Goal: Check status: Check status

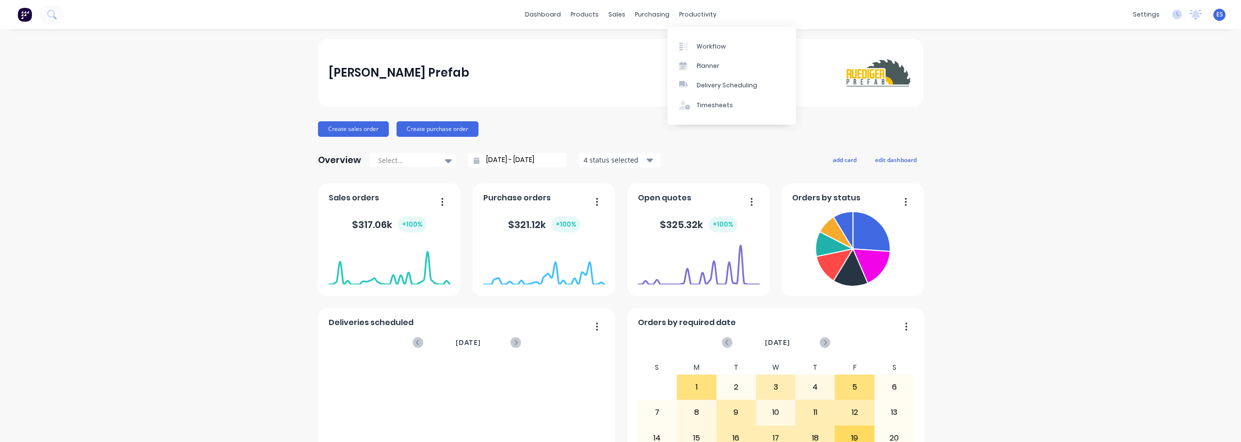
click at [697, 22] on div "productivity" at bounding box center [697, 14] width 47 height 15
click at [701, 41] on link "Workflow" at bounding box center [732, 45] width 128 height 19
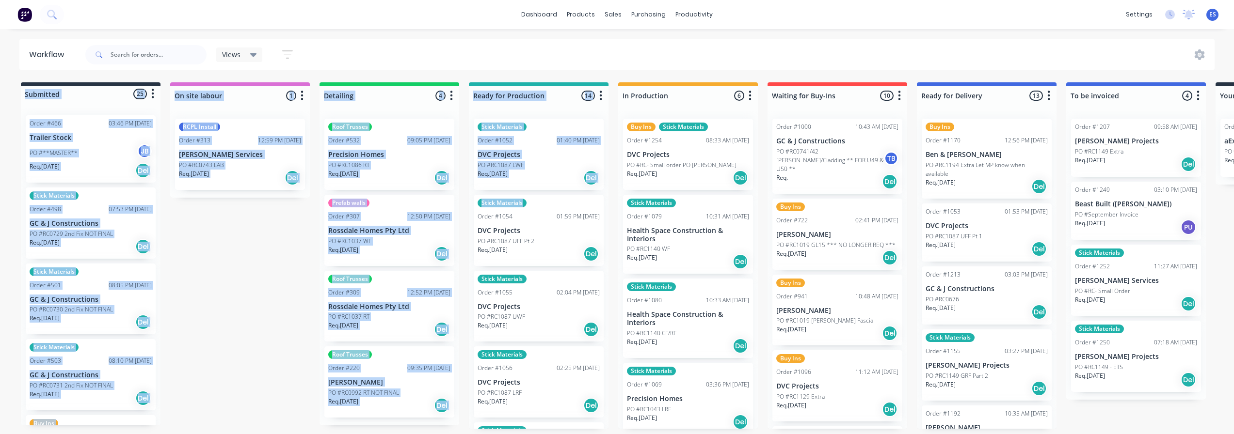
click at [591, 240] on div "Workflow Views Save new view None (Default) edit Show/Hide statuses Show line i…" at bounding box center [617, 227] width 1234 height 376
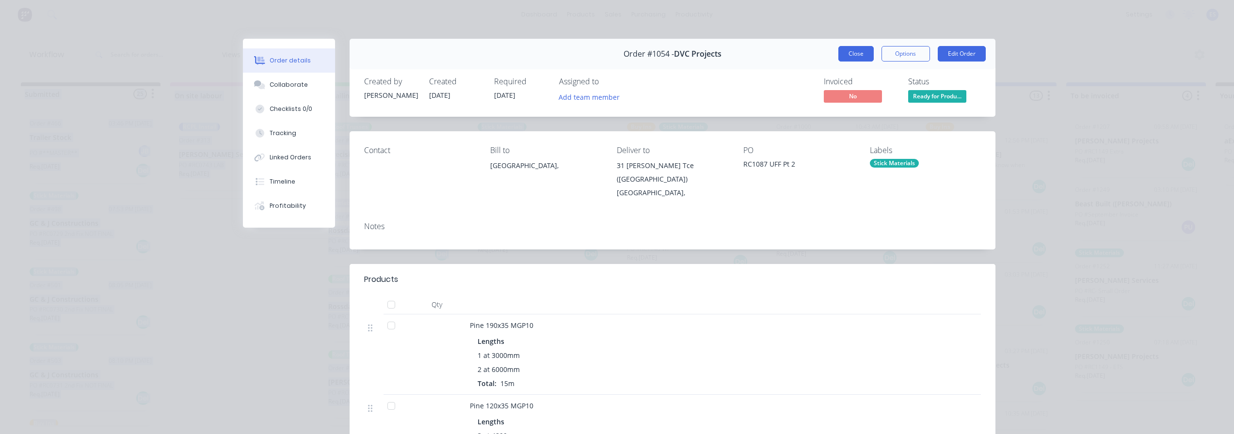
click at [853, 49] on button "Close" at bounding box center [855, 54] width 35 height 16
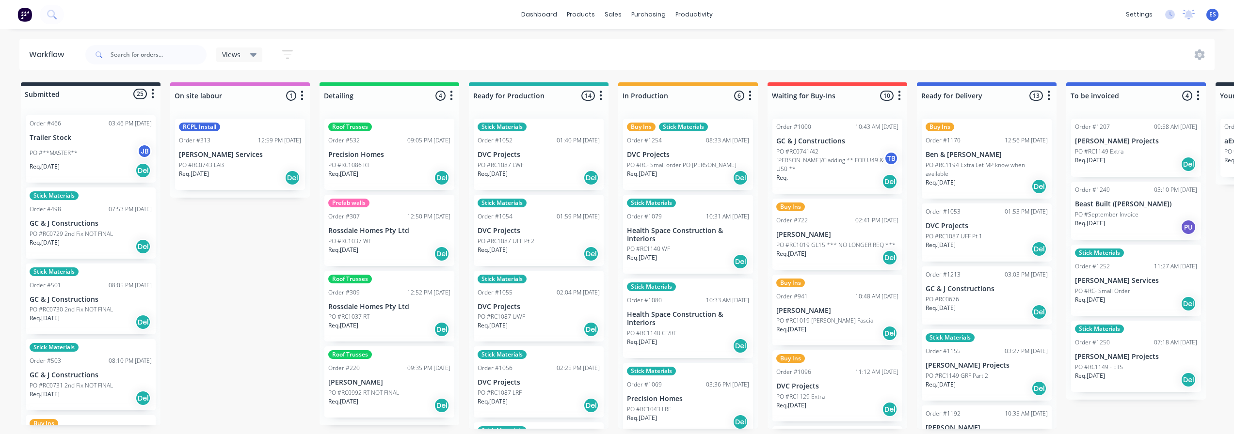
click at [846, 42] on div "Views Save new view None (Default) edit Show/Hide statuses Show line item cards…" at bounding box center [648, 54] width 1131 height 29
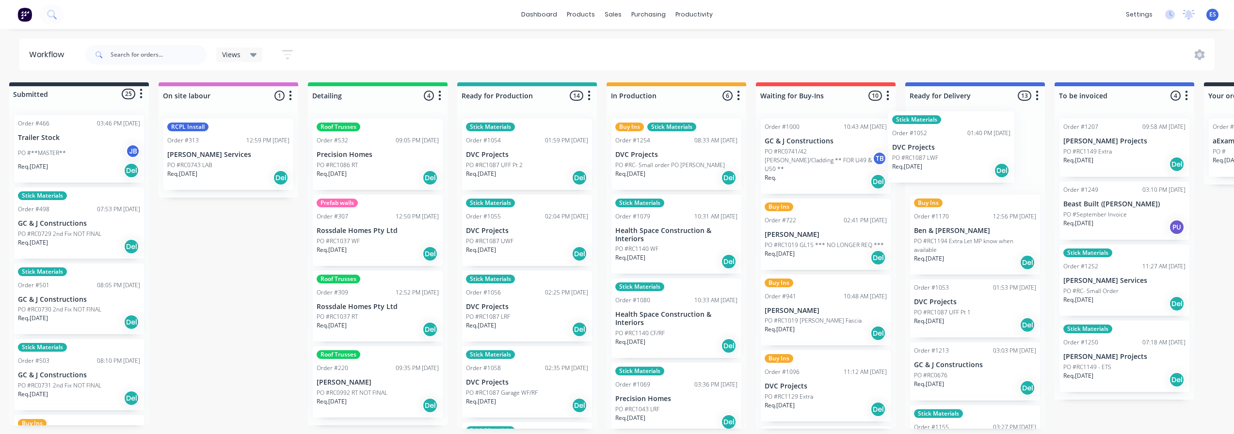
drag, startPoint x: 562, startPoint y: 159, endPoint x: 932, endPoint y: 154, distance: 369.5
click at [932, 154] on div "Submitted 25 Status colour #273444 hex #273444 Save Cancel Summaries Total orde…" at bounding box center [859, 255] width 1757 height 347
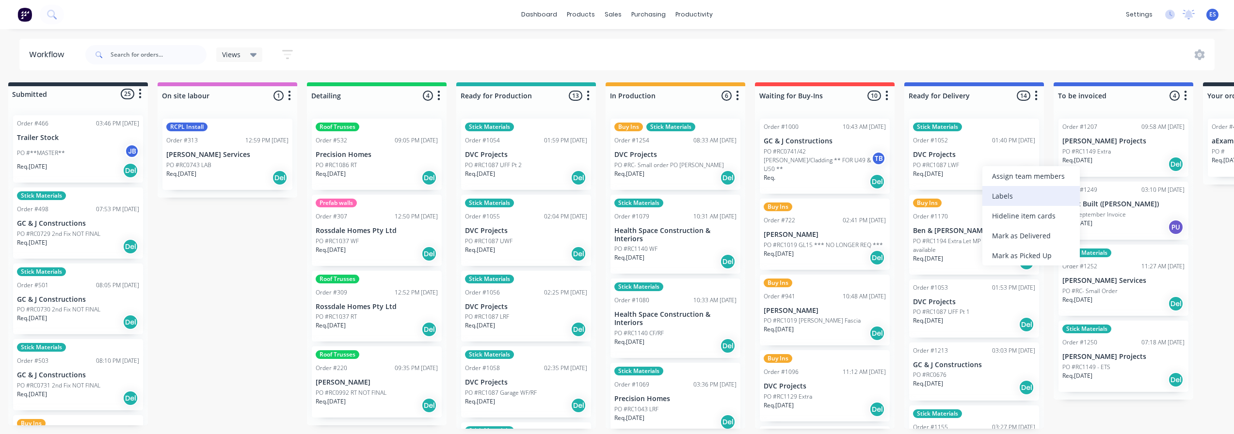
click at [1028, 186] on div "Labels" at bounding box center [1030, 196] width 97 height 20
click at [1027, 169] on div "Assign team members" at bounding box center [1058, 171] width 97 height 20
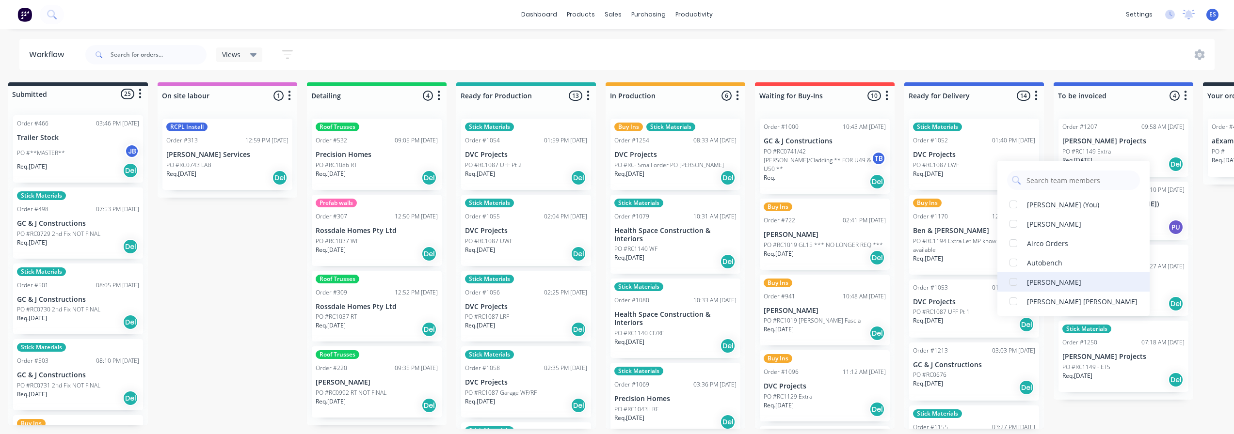
click at [1059, 275] on div "[PERSON_NAME]" at bounding box center [1073, 281] width 152 height 19
click at [986, 56] on div "Views Save new view None (Default) edit Show/Hide statuses Show line item cards…" at bounding box center [648, 54] width 1131 height 29
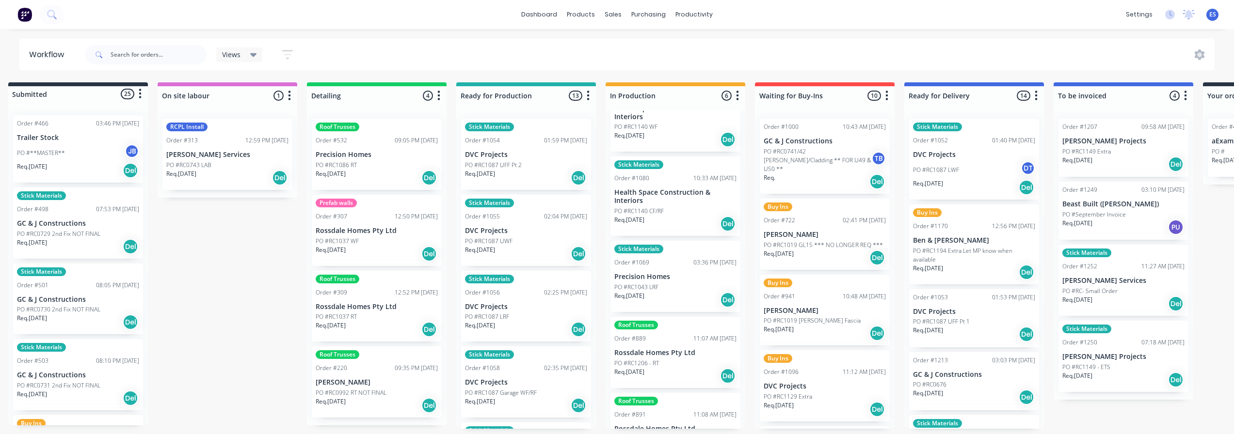
scroll to position [145, 0]
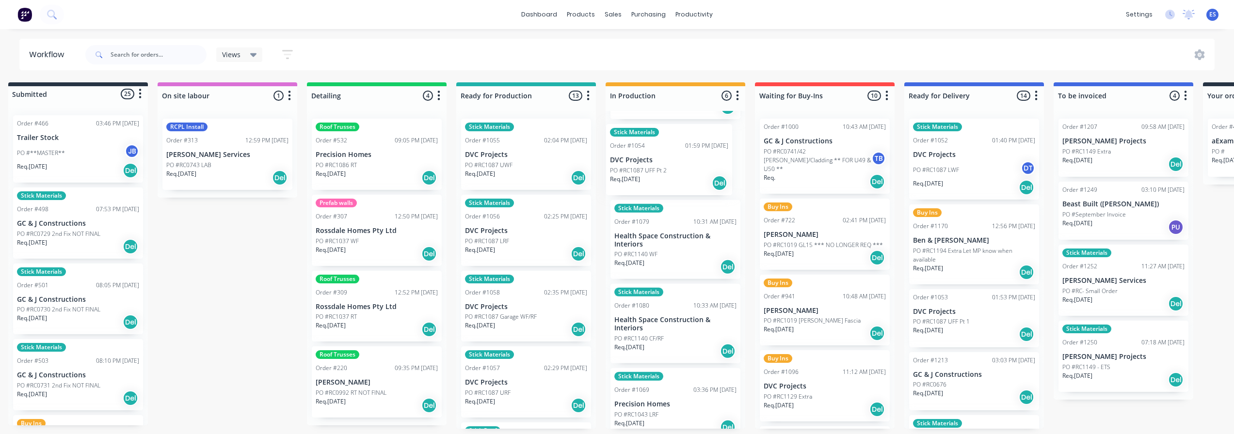
drag, startPoint x: 501, startPoint y: 167, endPoint x: 650, endPoint y: 175, distance: 149.1
click at [651, 174] on div "Submitted 25 Status colour #273444 hex #273444 Save Cancel Summaries Total orde…" at bounding box center [858, 255] width 1757 height 347
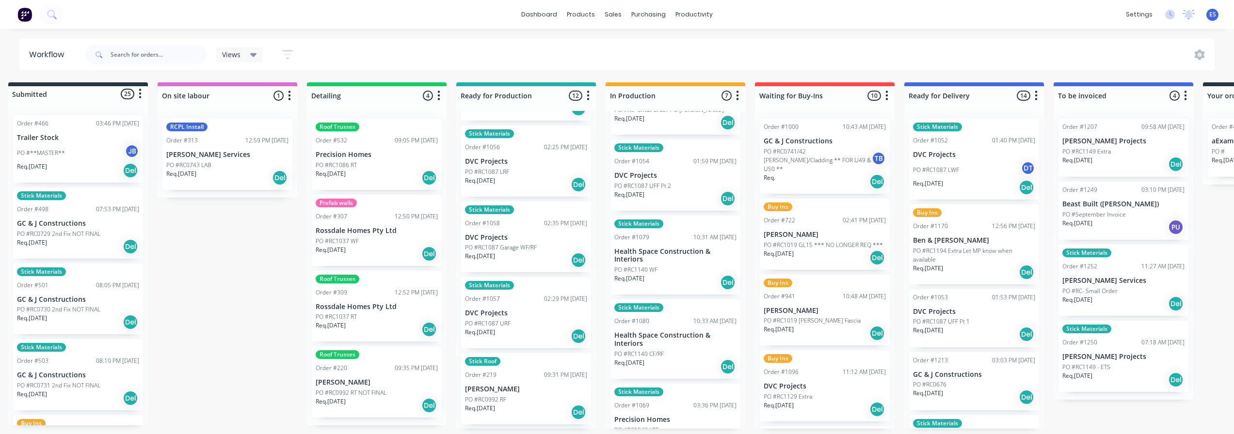
scroll to position [0, 0]
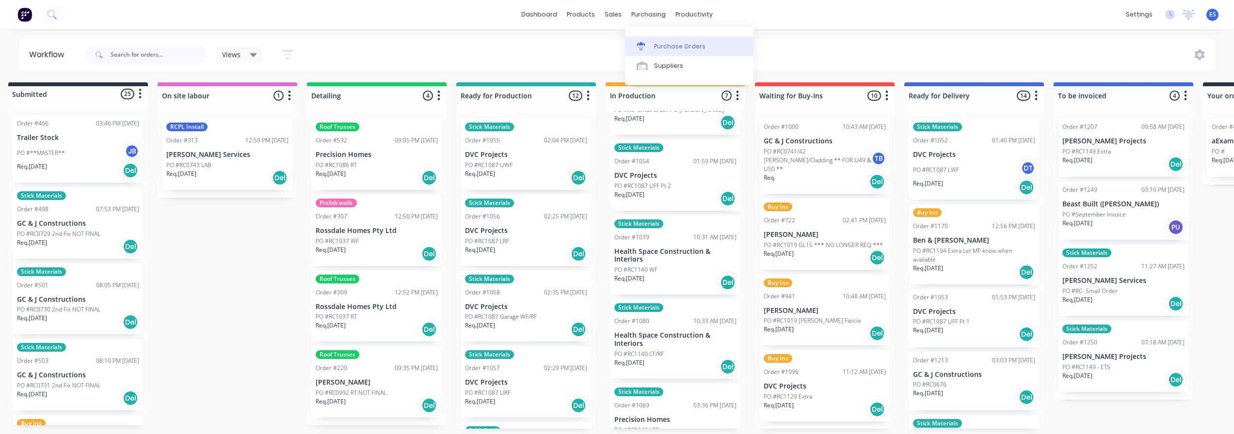
click at [661, 47] on div "Purchase Orders" at bounding box center [679, 46] width 51 height 9
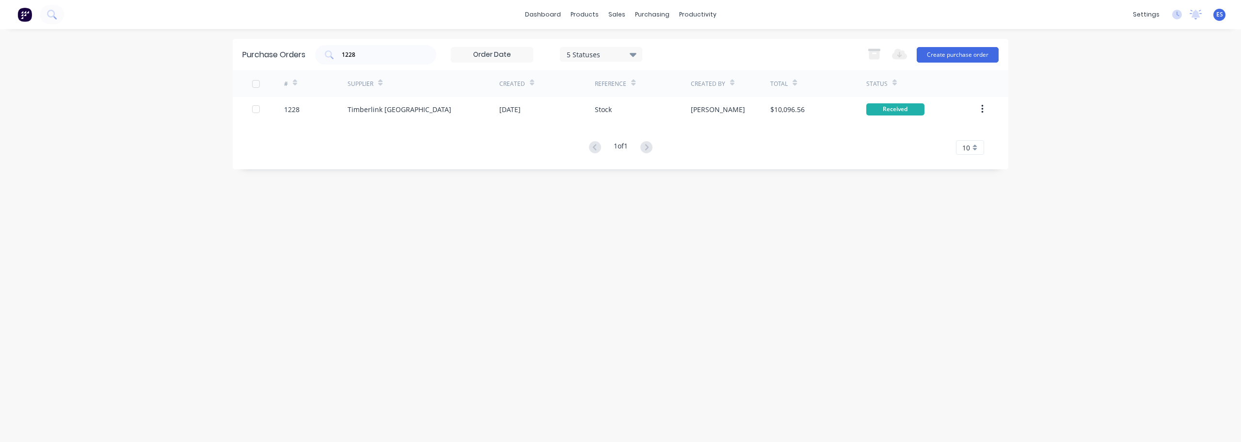
click at [666, 47] on div "1228 5 Statuses 5 Statuses Export to Excel (XLSX) Create purchase order" at bounding box center [657, 54] width 684 height 19
click at [376, 59] on input "1228" at bounding box center [381, 55] width 80 height 10
type input "1"
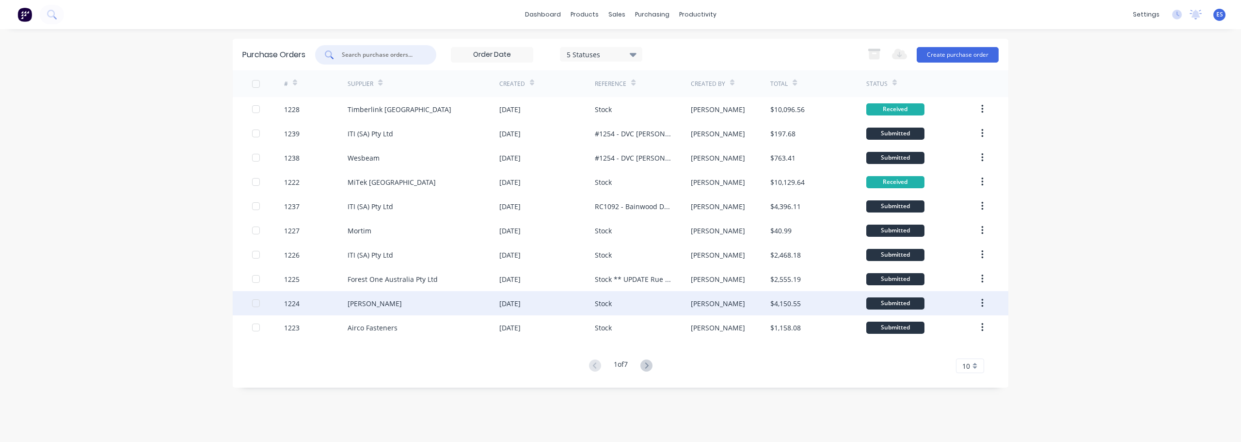
click at [564, 305] on div "[DATE]" at bounding box center [547, 303] width 96 height 24
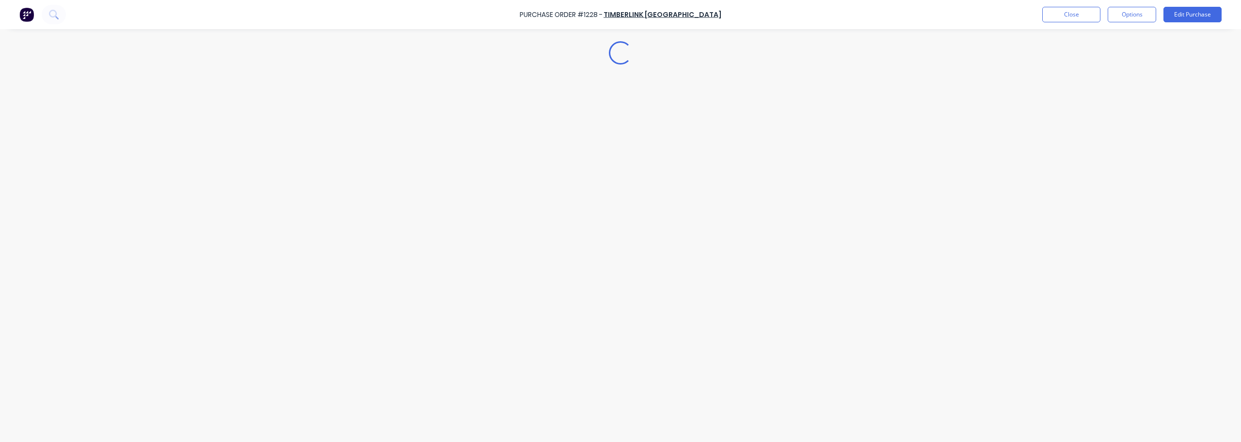
type textarea "x"
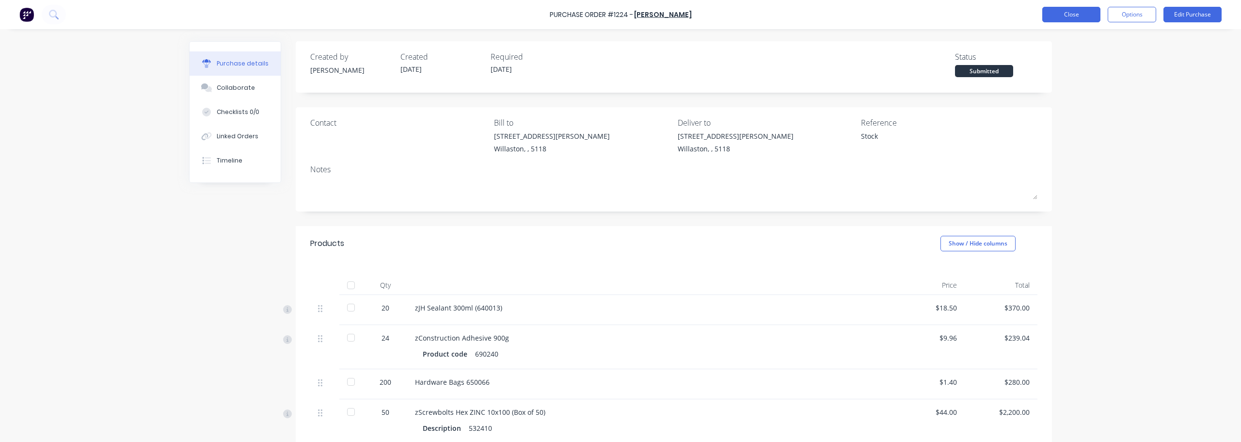
click at [1084, 20] on button "Close" at bounding box center [1071, 15] width 58 height 16
